Goal: Transaction & Acquisition: Purchase product/service

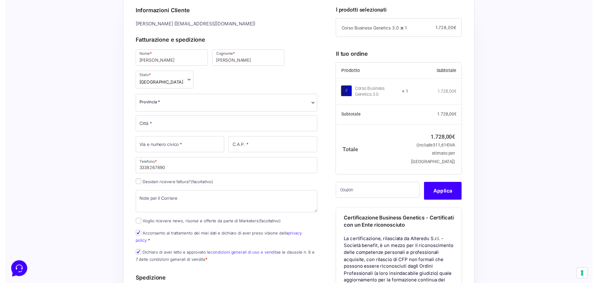
scroll to position [188, 0]
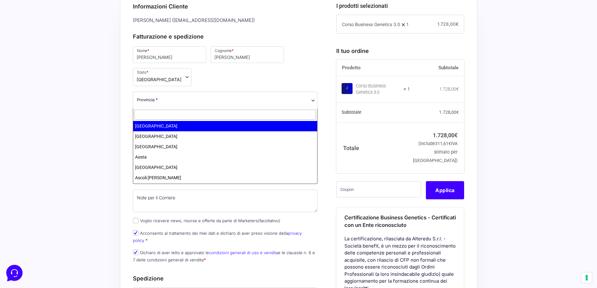
click at [275, 107] on span "Provincia *" at bounding box center [225, 100] width 185 height 18
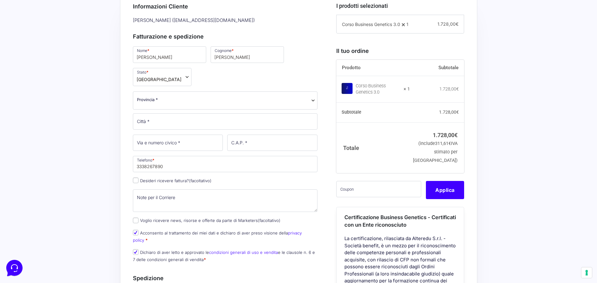
click at [278, 102] on span "Provincia *" at bounding box center [225, 99] width 177 height 7
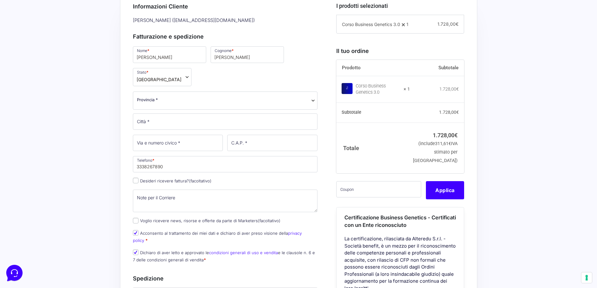
click at [278, 102] on span "Provincia *" at bounding box center [225, 99] width 177 height 7
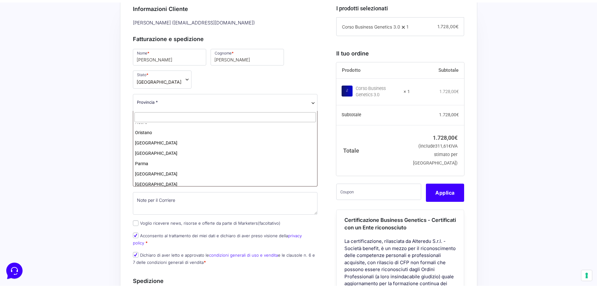
scroll to position [595, 0]
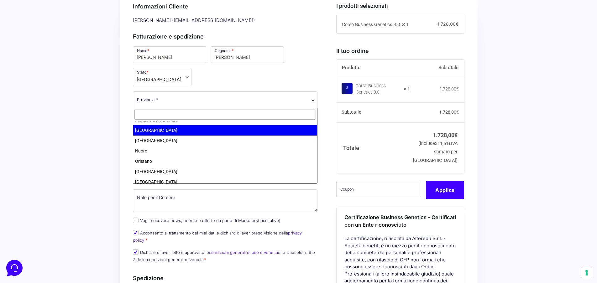
select select "NA"
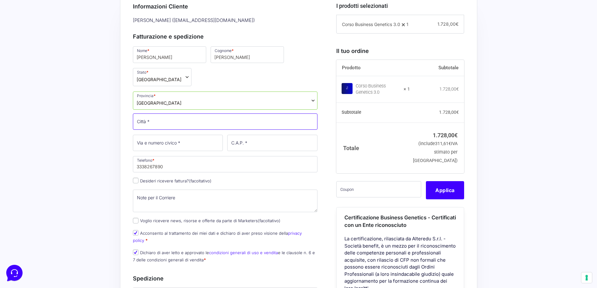
click at [211, 123] on input "Città *" at bounding box center [225, 121] width 185 height 16
type input "napoli"
click at [199, 141] on input "Via e numero civico *" at bounding box center [178, 143] width 90 height 16
click at [202, 146] on input "Via e numero civico *" at bounding box center [178, 143] width 90 height 16
type input "manzoni 228"
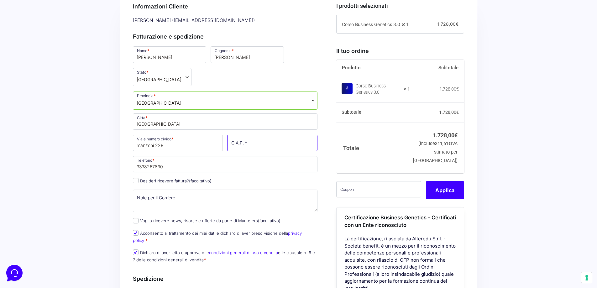
click at [252, 138] on input "C.A.P. *" at bounding box center [272, 143] width 90 height 16
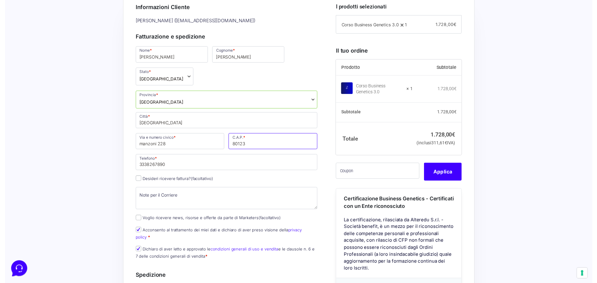
scroll to position [188, 0]
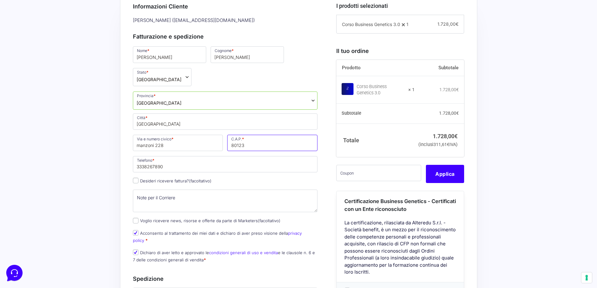
type input "80123"
click at [312, 101] on b "Provincia" at bounding box center [312, 100] width 5 height 5
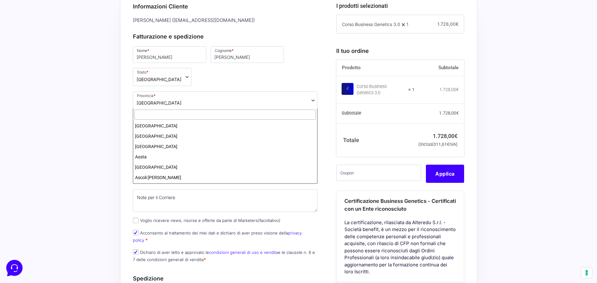
scroll to position [590, 0]
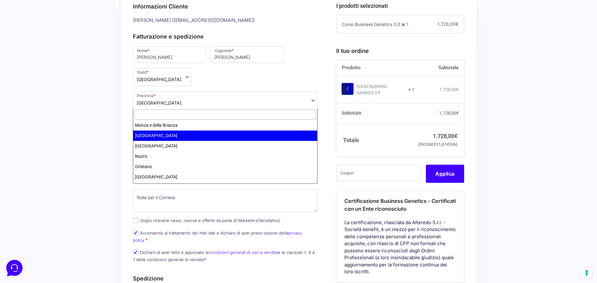
click at [262, 114] on input "text" at bounding box center [225, 115] width 182 height 10
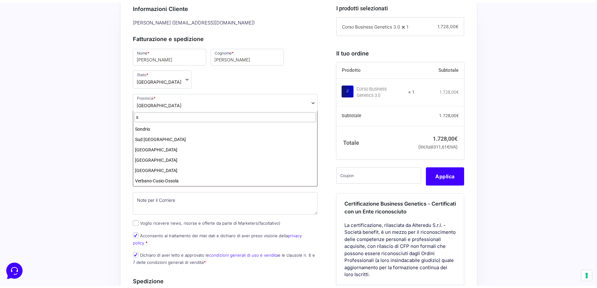
scroll to position [0, 0]
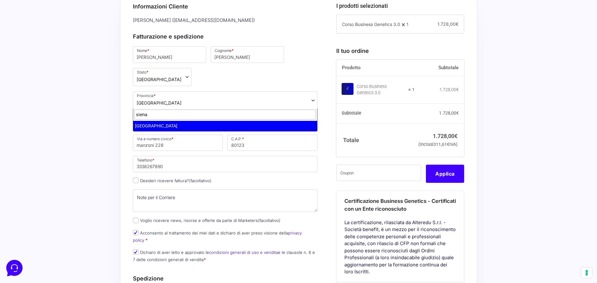
type input "siena"
select select "SI"
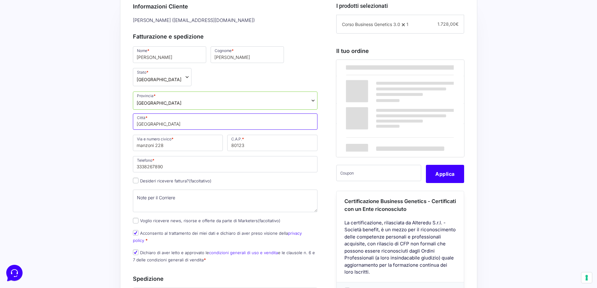
click at [199, 128] on input "napoli" at bounding box center [225, 121] width 185 height 16
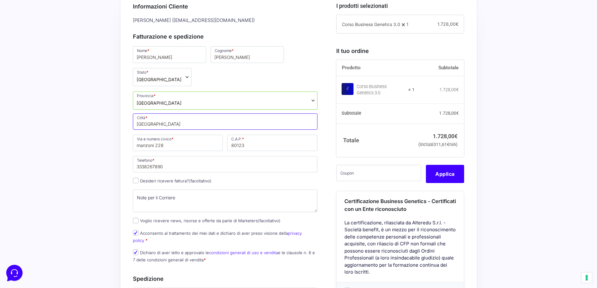
drag, startPoint x: 199, startPoint y: 128, endPoint x: 88, endPoint y: 138, distance: 111.4
click at [88, 138] on div "Acquisti Protetti Reso Gratuito Pagamenti Flessibili Riepilogo Ordine 1.728,00 …" at bounding box center [298, 264] width 597 height 625
type input "gaiole in chianti"
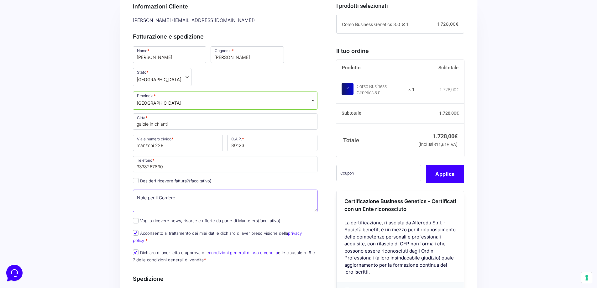
click at [166, 194] on textarea "Note per il Corriere (facoltativo)" at bounding box center [225, 201] width 185 height 23
drag, startPoint x: 198, startPoint y: 145, endPoint x: 132, endPoint y: 148, distance: 66.8
click at [129, 150] on div "Riepilogo Ordine 1.728,00 € Prodotto Subtotale Corso Business Genetics 3.0 × 1 …" at bounding box center [298, 265] width 357 height 560
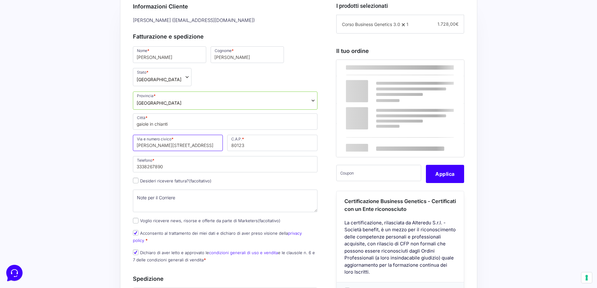
type input "dante alighieri 7"
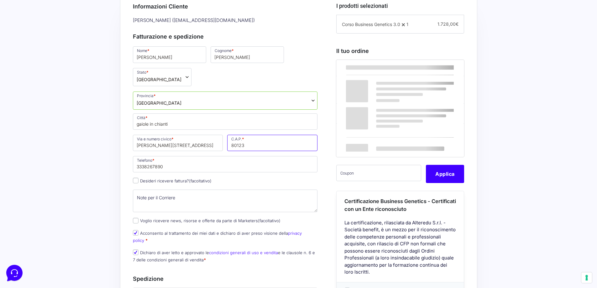
drag, startPoint x: 257, startPoint y: 144, endPoint x: 199, endPoint y: 149, distance: 58.2
click at [199, 149] on div "Nome * francesca Cognome * fiore Stato * Seleziona un paese / una regione… Afgh…" at bounding box center [225, 156] width 189 height 222
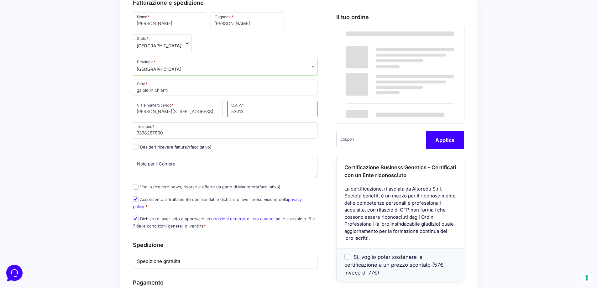
scroll to position [251, 0]
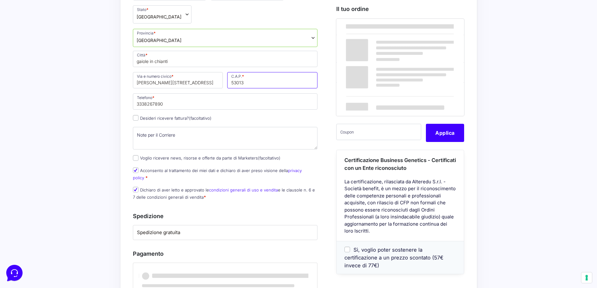
type input "53013"
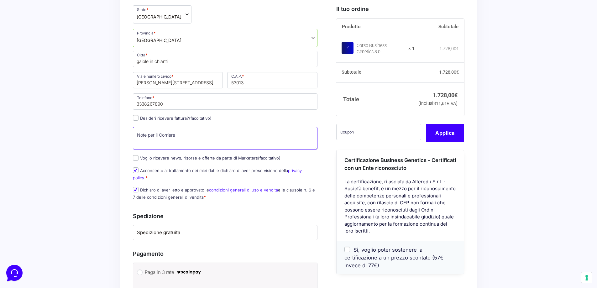
click at [191, 134] on textarea "Note per il Corriere (facoltativo)" at bounding box center [225, 138] width 185 height 23
type textarea "è"
drag, startPoint x: 158, startPoint y: 138, endPoint x: 112, endPoint y: 141, distance: 45.5
click at [112, 141] on div "Acquisti Protetti Reso Gratuito Pagamenti Flessibili Riepilogo Ordine 1.728,00 …" at bounding box center [298, 201] width 597 height 625
click at [195, 133] on textarea "è una casa di rip" at bounding box center [225, 138] width 185 height 23
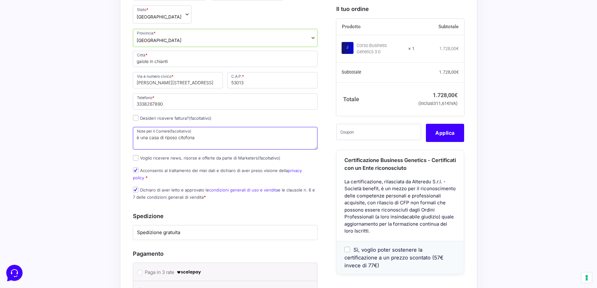
click at [179, 139] on textarea "è una casa di riposo citofona" at bounding box center [225, 138] width 185 height 23
drag, startPoint x: 200, startPoint y: 138, endPoint x: 181, endPoint y: 138, distance: 18.8
click at [181, 138] on textarea "è una casa di riposo citofona" at bounding box center [225, 138] width 185 height 23
drag, startPoint x: 182, startPoint y: 138, endPoint x: 135, endPoint y: 140, distance: 47.4
click at [135, 140] on textarea "è una casa di riposo" at bounding box center [225, 138] width 185 height 23
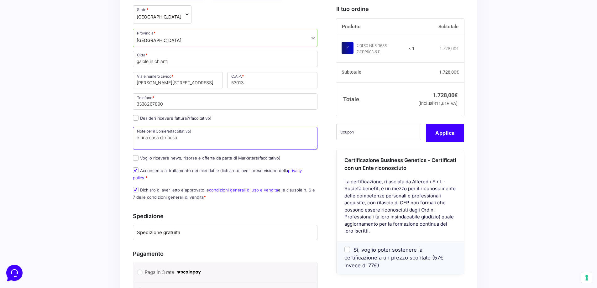
paste textarea "citofona"
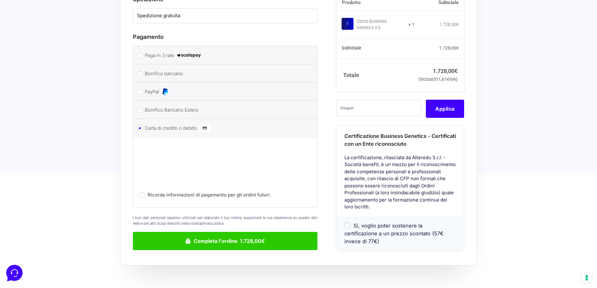
scroll to position [470, 0]
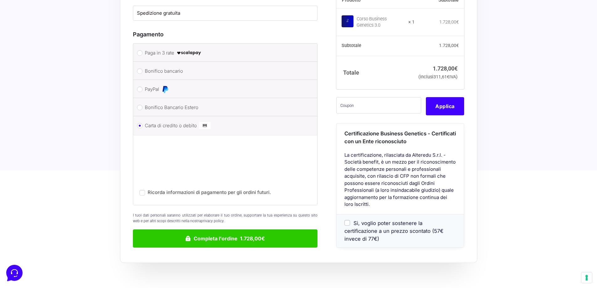
type textarea "citofonare"
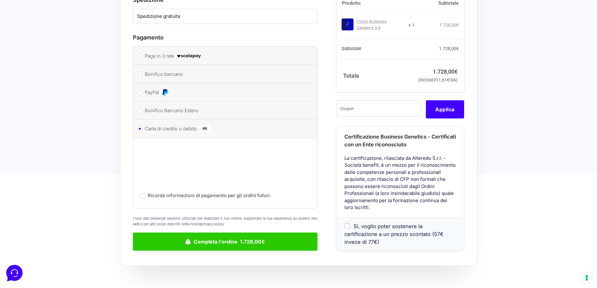
scroll to position [496, 0]
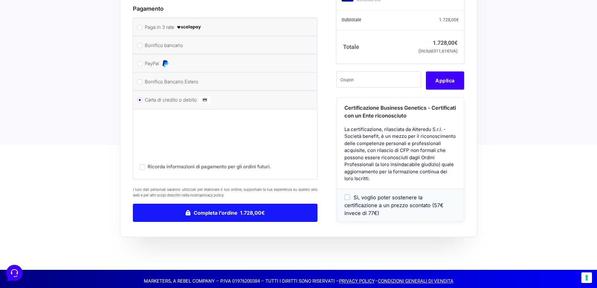
click at [233, 207] on button "Completa l'ordine 1.728,00€" at bounding box center [225, 213] width 185 height 18
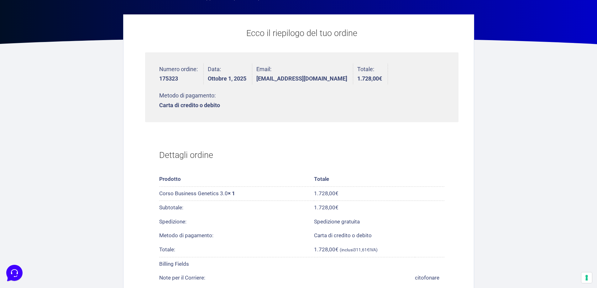
scroll to position [63, 0]
